Goal: Task Accomplishment & Management: Manage account settings

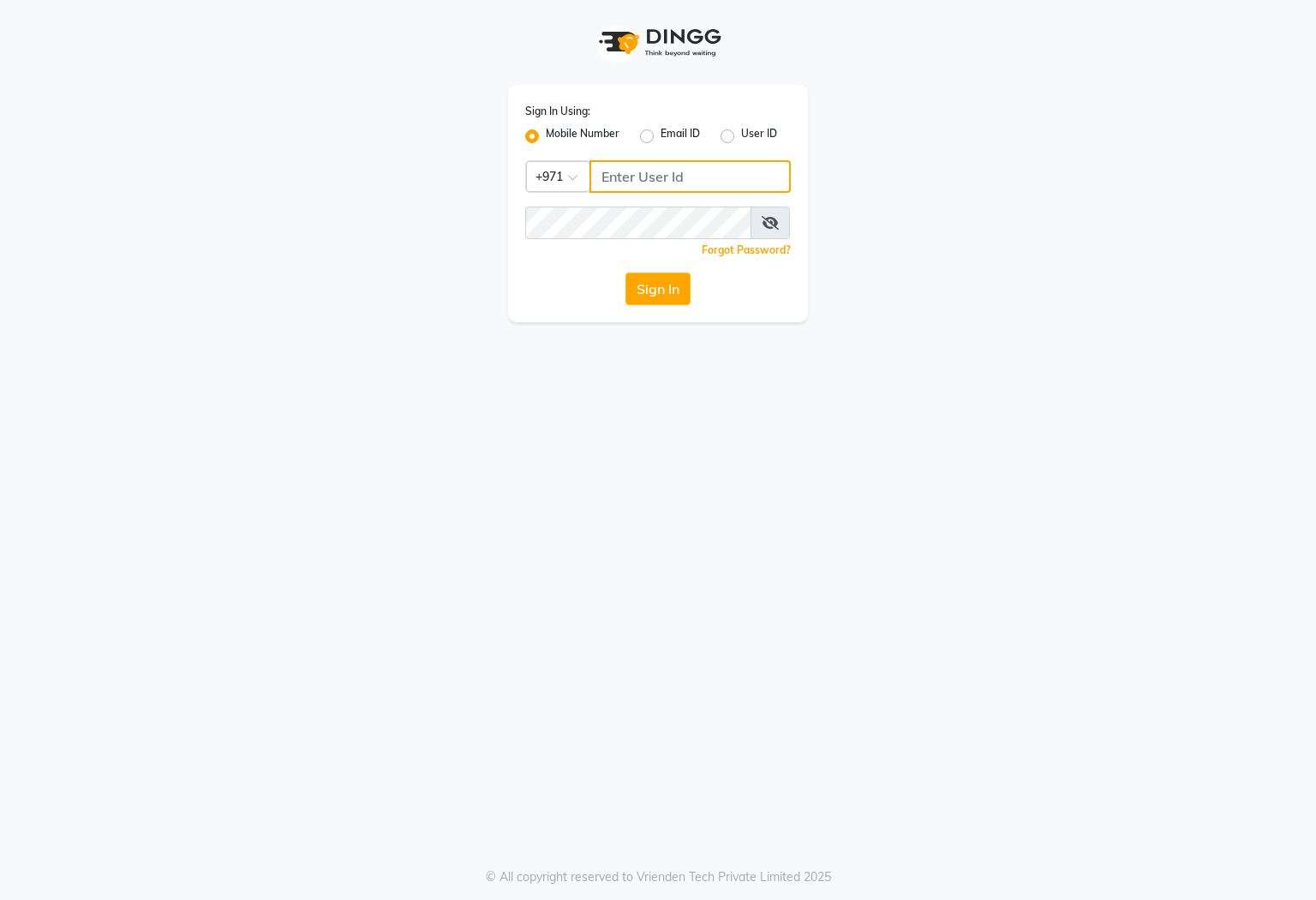
click at [630, 180] on input "Username" at bounding box center [690, 176] width 201 height 33
type input "554622061"
click at [654, 299] on button "Sign In" at bounding box center [658, 288] width 65 height 33
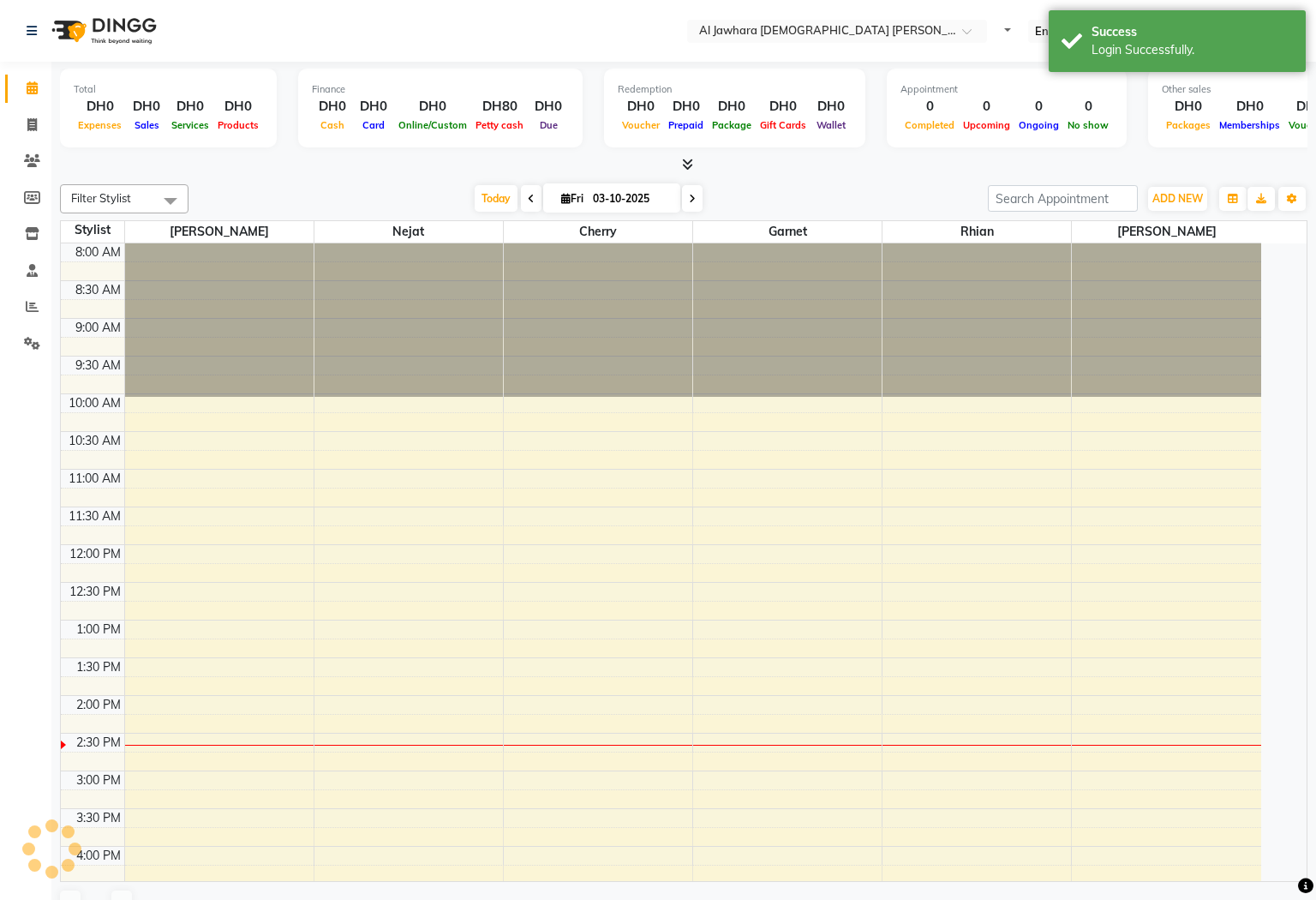
select select "en"
